Goal: Navigation & Orientation: Understand site structure

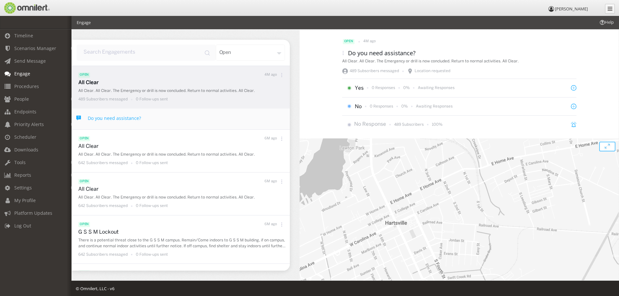
click at [268, 53] on div "open" at bounding box center [251, 52] width 70 height 16
click at [309, 97] on div "open 4M ago Do you need assistance? All Clear. All Clear. The Emergency or dril…" at bounding box center [458, 155] width 319 height 250
click at [30, 89] on link "Procedures" at bounding box center [38, 86] width 77 height 13
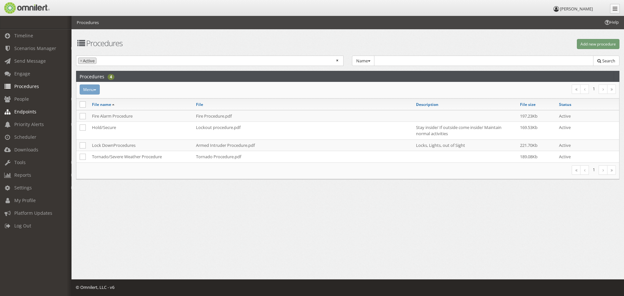
click at [15, 112] on span "Endpoints" at bounding box center [25, 111] width 22 height 6
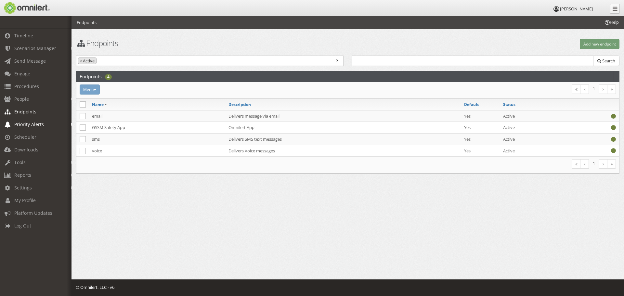
click at [21, 126] on span "Priority Alerts" at bounding box center [29, 124] width 30 height 6
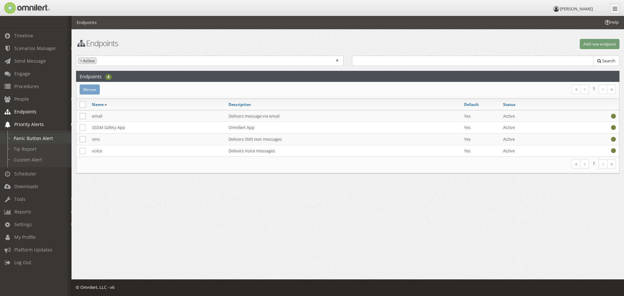
click at [29, 140] on link "Panic Button Alert" at bounding box center [38, 138] width 77 height 11
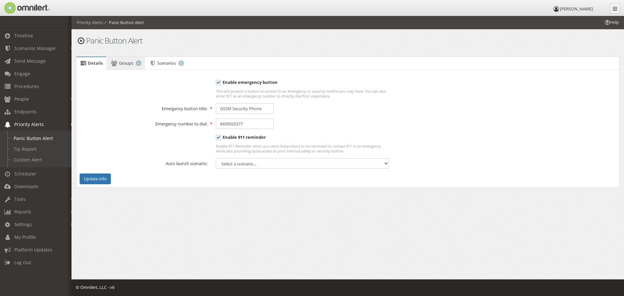
click at [128, 62] on span "Groups" at bounding box center [126, 63] width 14 height 6
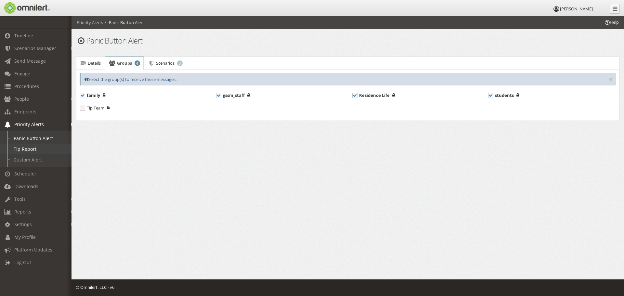
click at [31, 151] on link "Tip Report" at bounding box center [38, 149] width 77 height 11
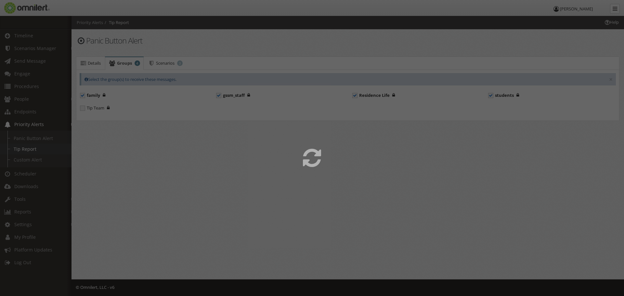
select select
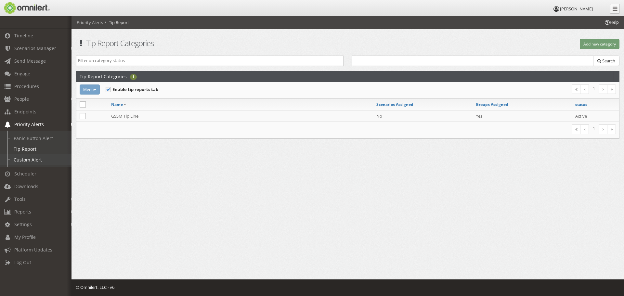
click at [29, 157] on link "Custom Alert" at bounding box center [38, 159] width 77 height 11
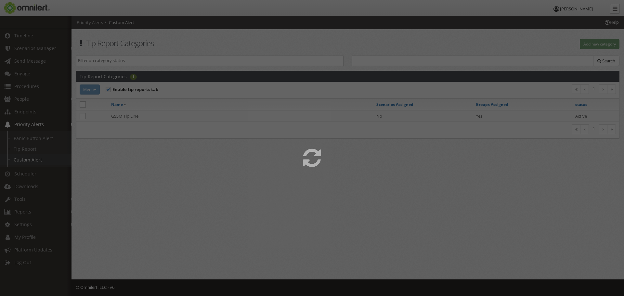
select select
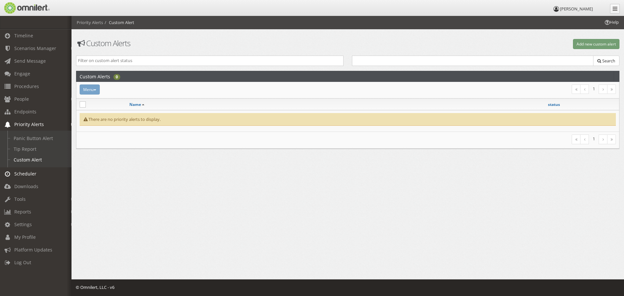
click at [29, 173] on span "Scheduler" at bounding box center [25, 174] width 22 height 6
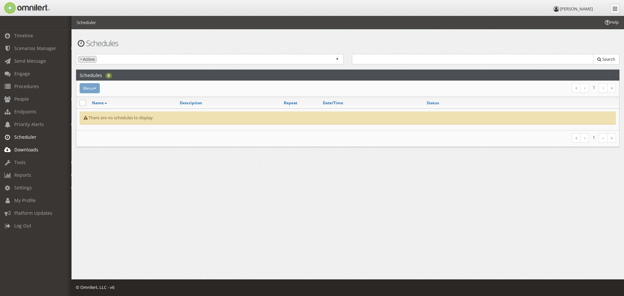
click at [27, 152] on span "Downloads" at bounding box center [26, 149] width 24 height 6
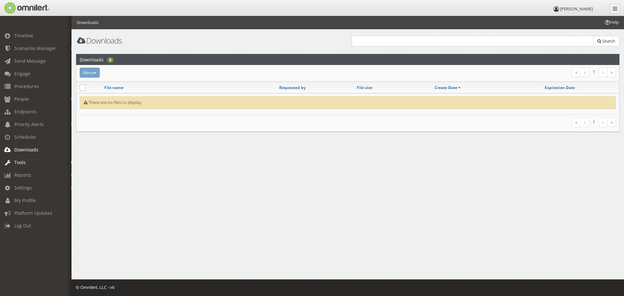
click at [23, 160] on span "Tools" at bounding box center [19, 162] width 11 height 6
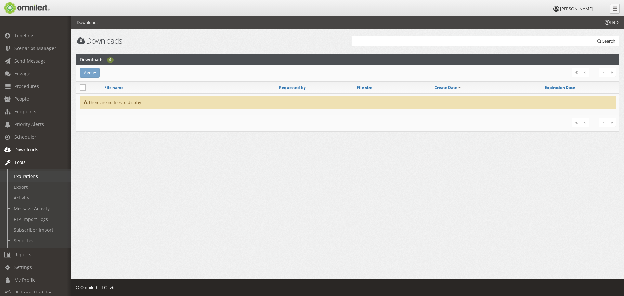
scroll to position [23, 0]
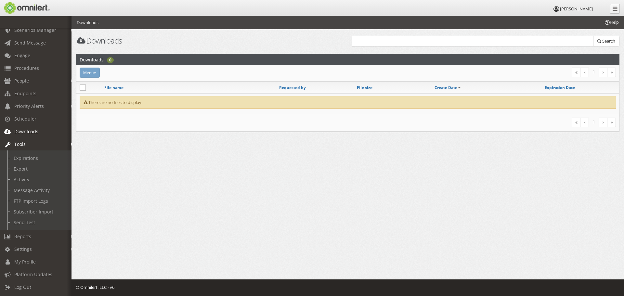
click at [27, 141] on link "Tools" at bounding box center [38, 144] width 77 height 13
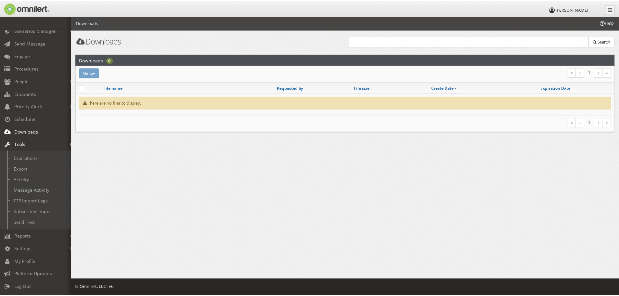
scroll to position [0, 0]
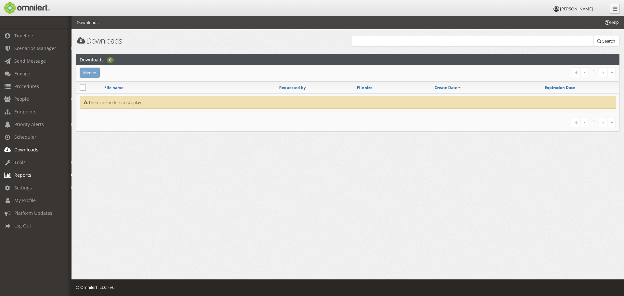
click at [30, 178] on span "Reports" at bounding box center [22, 175] width 17 height 6
click at [31, 177] on span "Reports" at bounding box center [22, 175] width 17 height 6
click at [32, 176] on link "Reports" at bounding box center [38, 175] width 77 height 13
click at [37, 189] on link "Subscriber Status" at bounding box center [38, 188] width 77 height 11
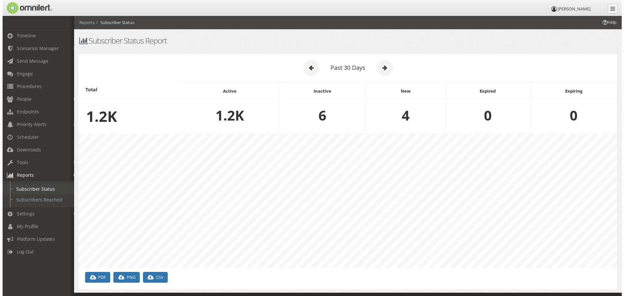
scroll to position [134, 538]
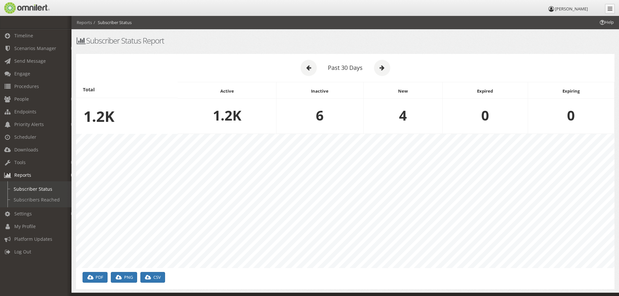
click at [71, 174] on em at bounding box center [72, 175] width 3 height 4
click at [35, 190] on link "Settings" at bounding box center [38, 187] width 77 height 13
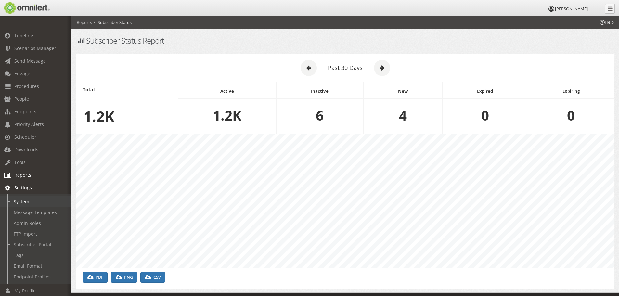
click at [25, 200] on link "System" at bounding box center [38, 201] width 77 height 11
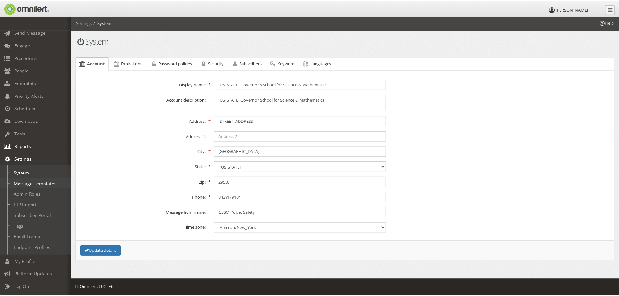
scroll to position [34, 0]
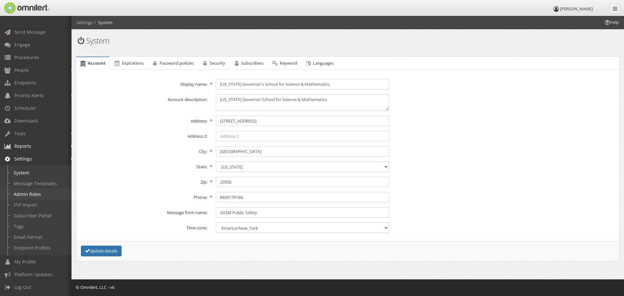
click at [25, 189] on link "Admin Roles" at bounding box center [38, 194] width 77 height 11
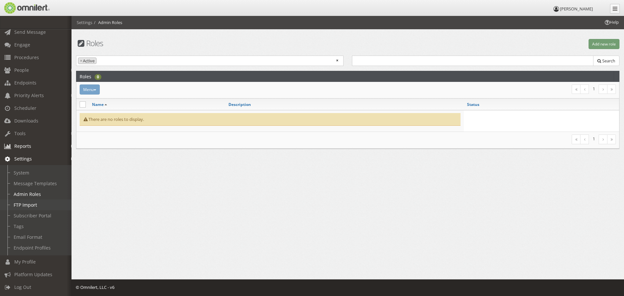
click at [27, 203] on link "FTP Import" at bounding box center [38, 204] width 77 height 11
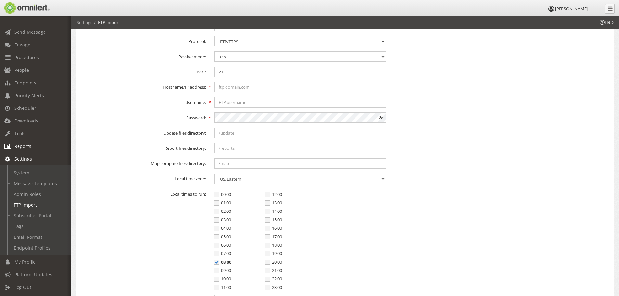
scroll to position [39, 0]
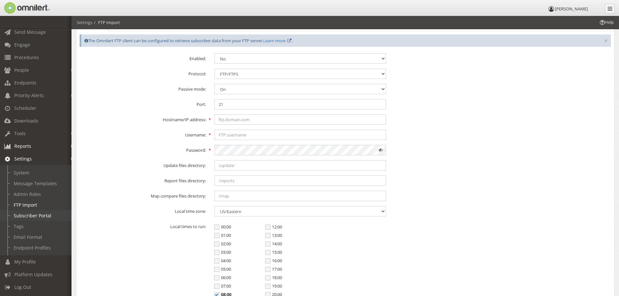
click at [33, 211] on link "Subscriber Portal" at bounding box center [38, 215] width 77 height 11
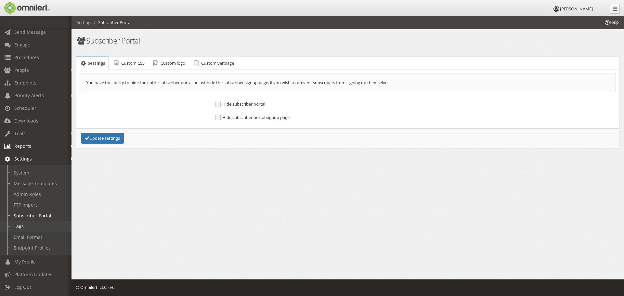
click at [30, 221] on link "Tags" at bounding box center [38, 226] width 77 height 11
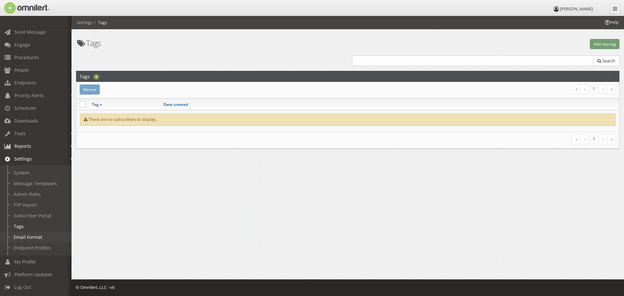
click at [32, 232] on link "Email Format" at bounding box center [38, 237] width 77 height 11
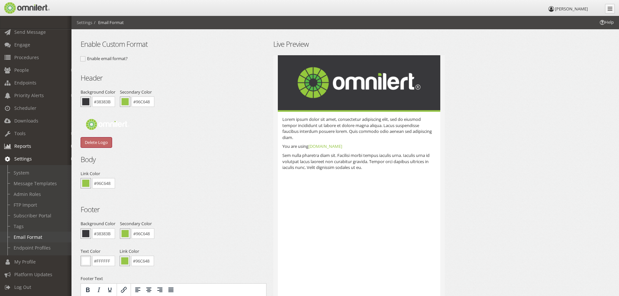
scroll to position [32, 0]
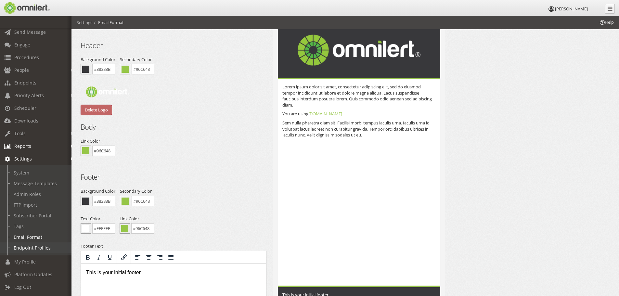
click at [29, 242] on link "Endpoint Profiles" at bounding box center [38, 247] width 77 height 11
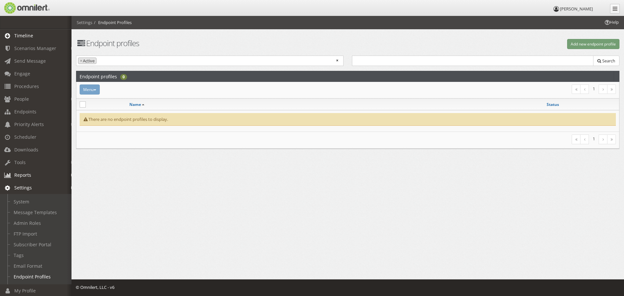
click at [24, 37] on span "Timeline" at bounding box center [23, 35] width 19 height 6
